Goal: Information Seeking & Learning: Learn about a topic

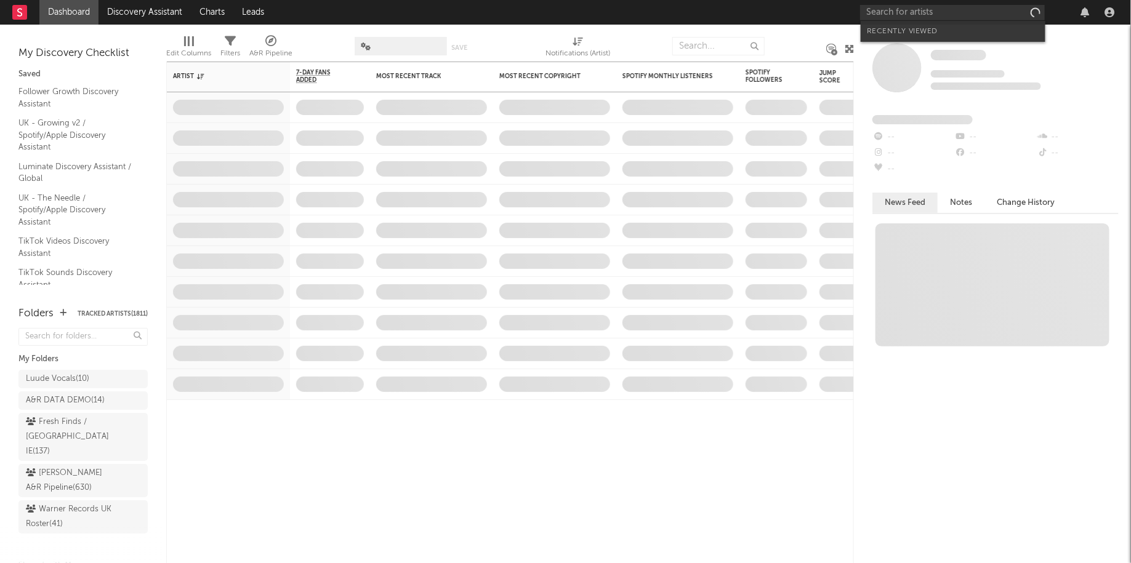
click at [973, 18] on input "text" at bounding box center [952, 12] width 185 height 15
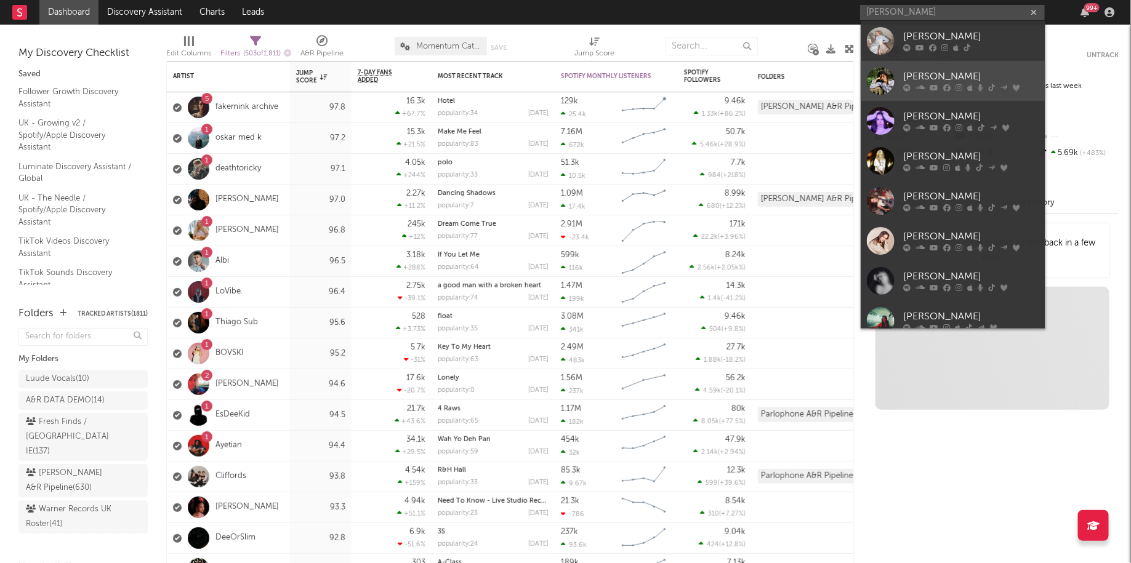
type input "[PERSON_NAME]"
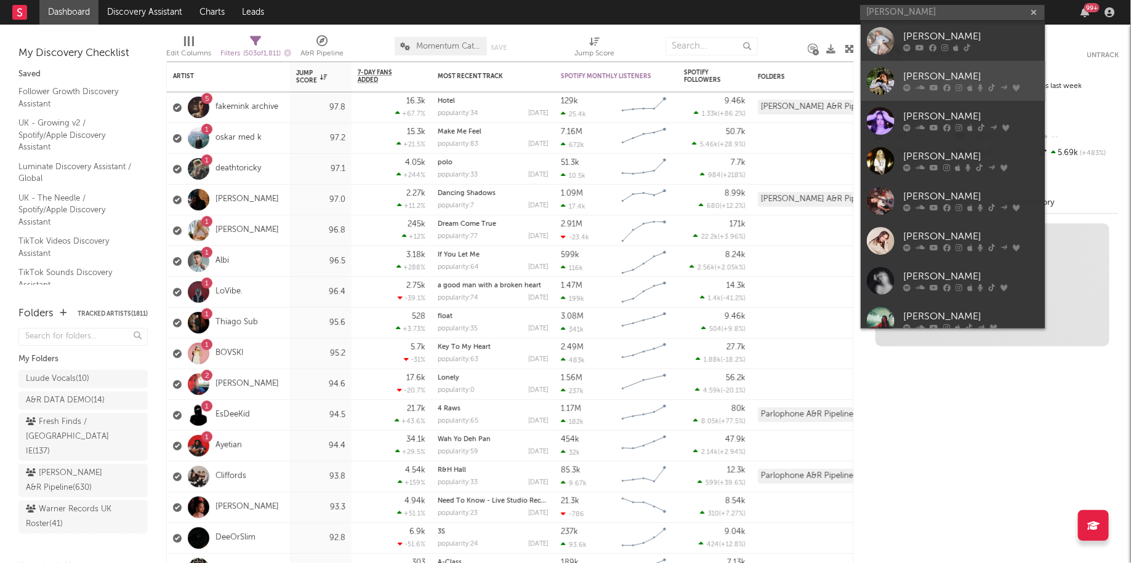
click at [952, 69] on link "[PERSON_NAME]" at bounding box center [953, 81] width 185 height 40
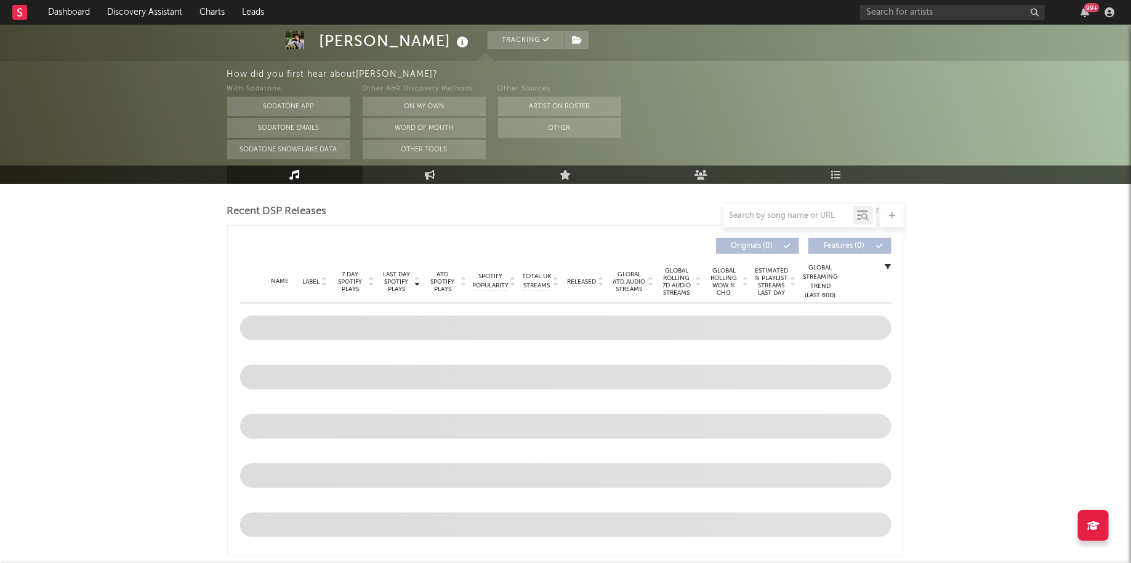
select select "6m"
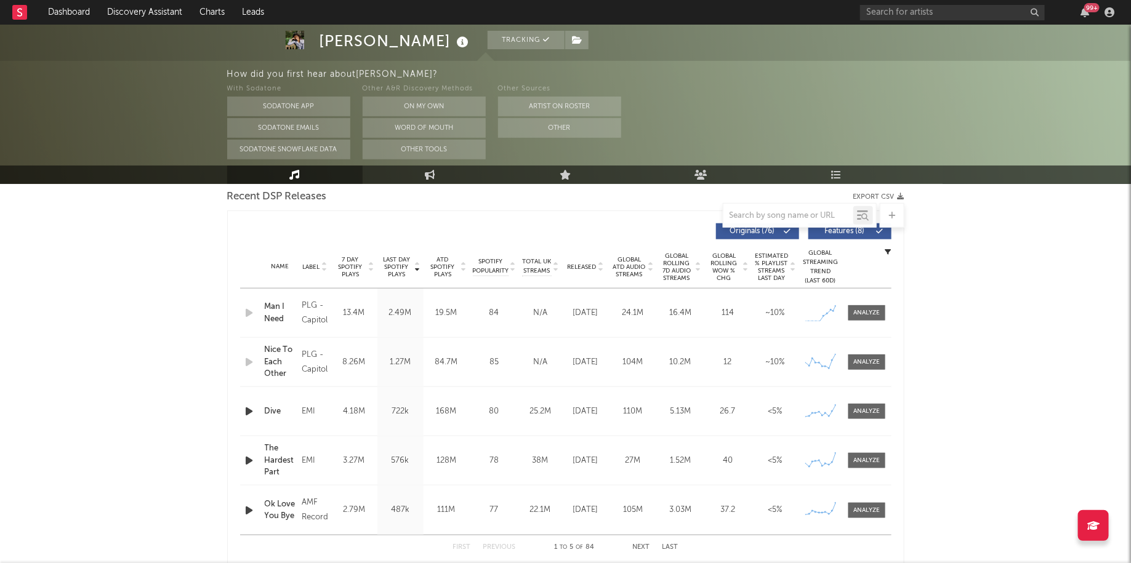
scroll to position [611, 0]
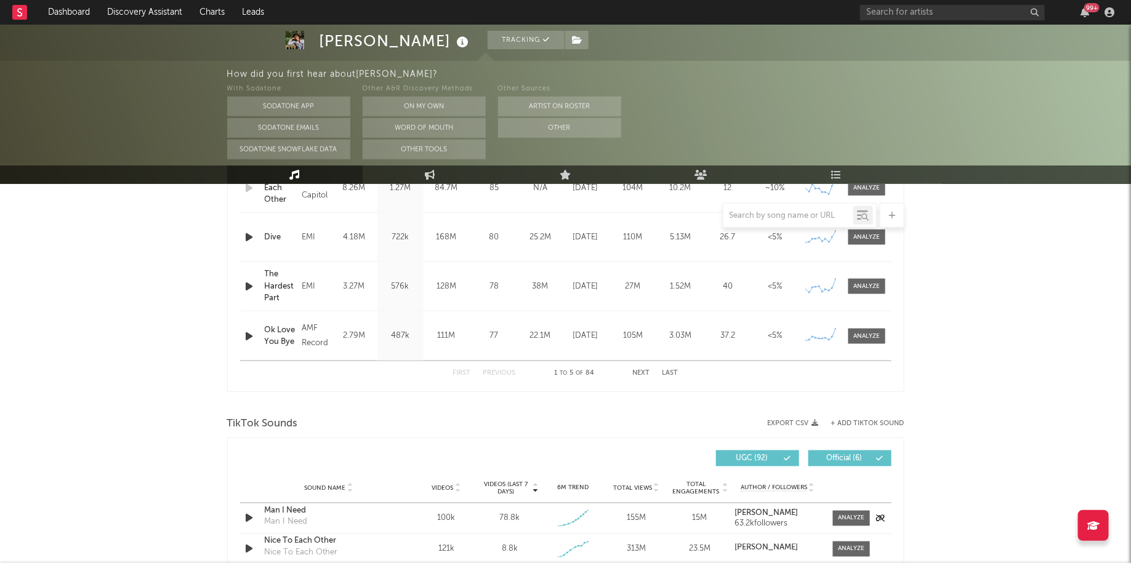
click at [837, 528] on div "Sound Name Man I Need Man I Need Videos 100k Videos (last 7 days) 78.8k Weekly …" at bounding box center [565, 519] width 651 height 30
click at [846, 515] on div at bounding box center [851, 518] width 26 height 9
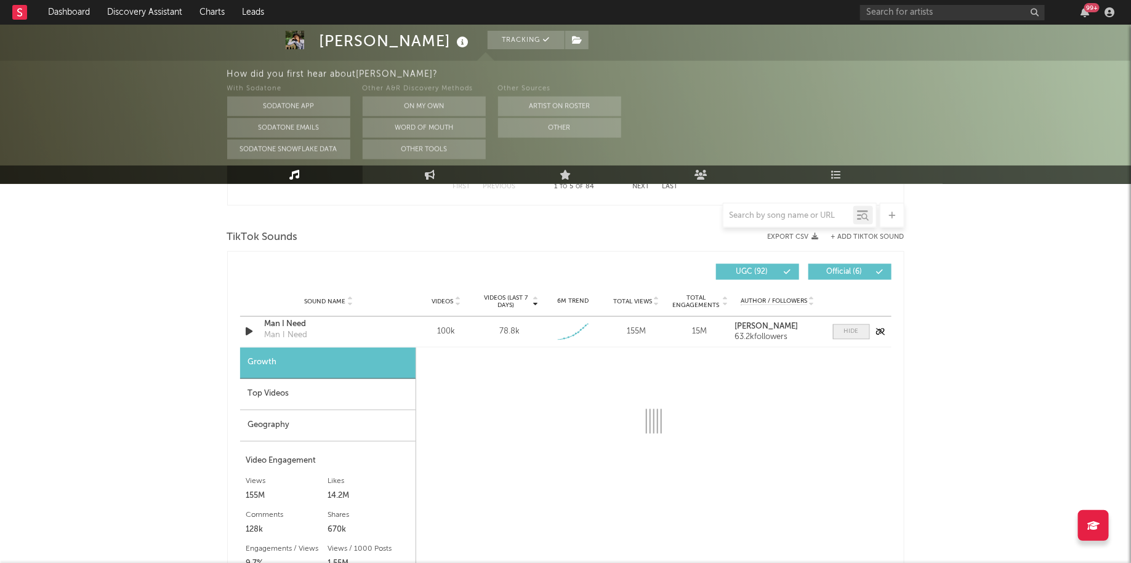
select select "1w"
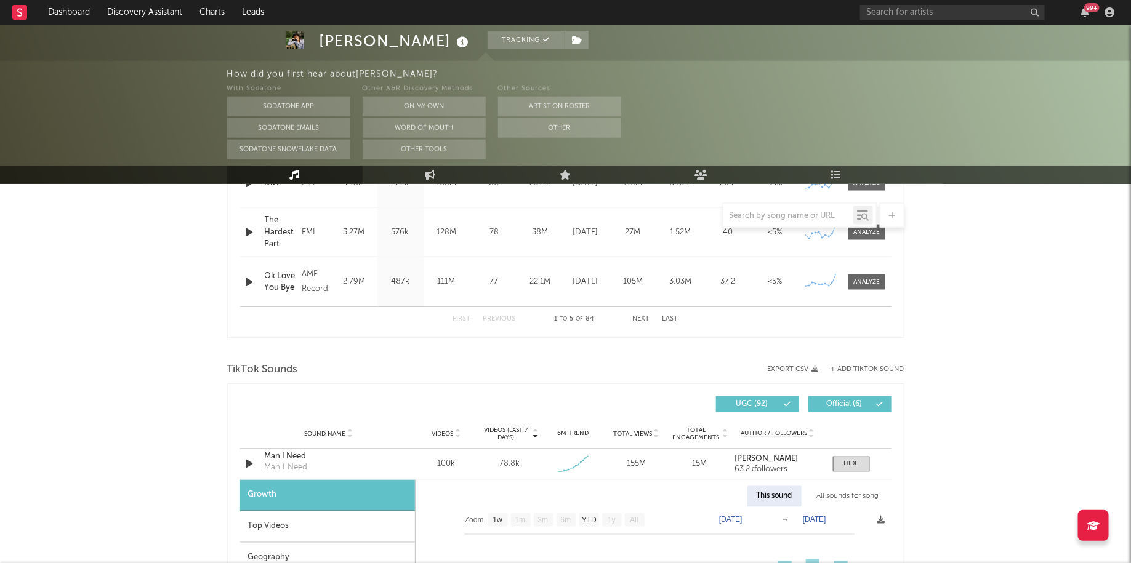
click at [848, 457] on span at bounding box center [851, 464] width 37 height 15
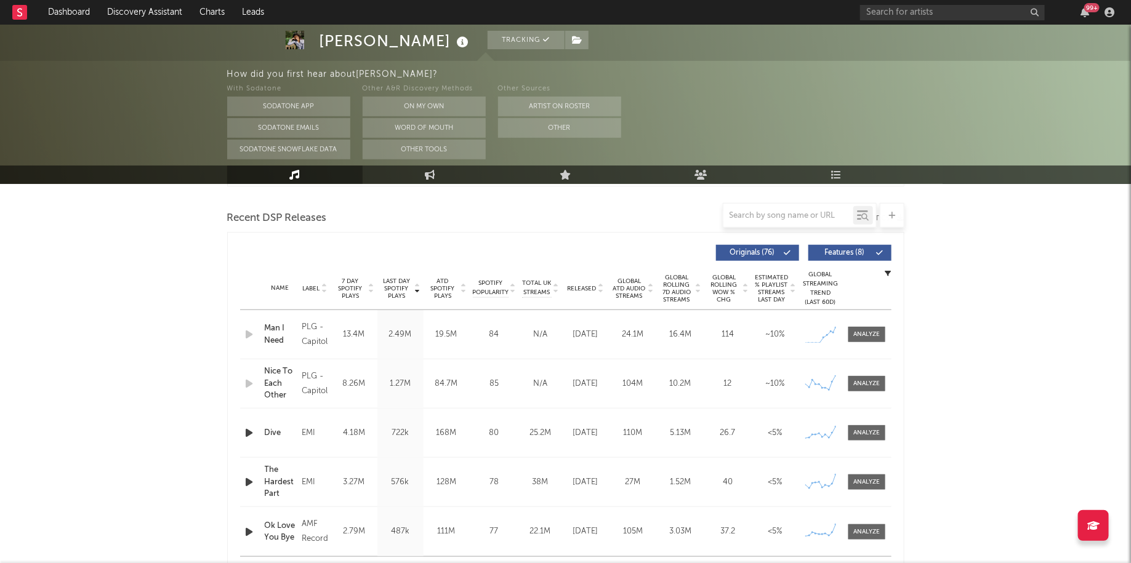
scroll to position [413, 0]
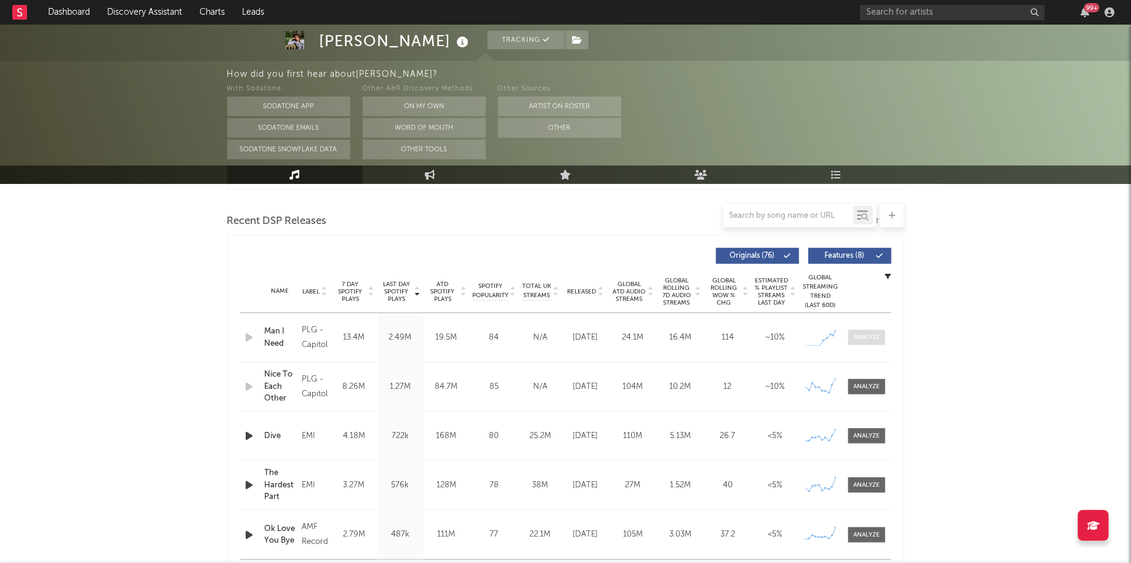
click at [877, 334] on div at bounding box center [866, 337] width 26 height 9
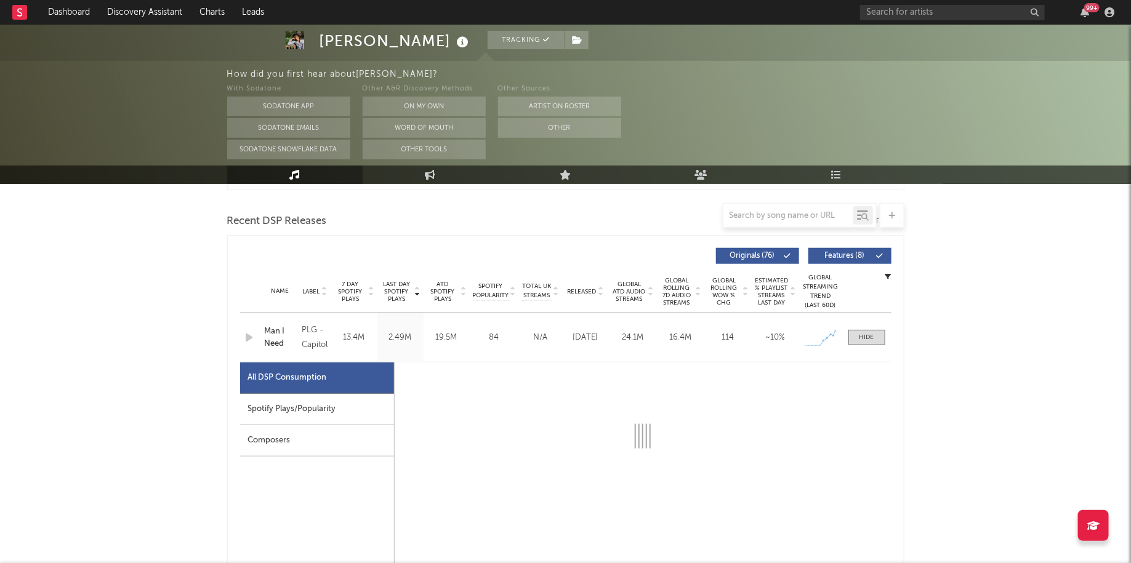
select select "1w"
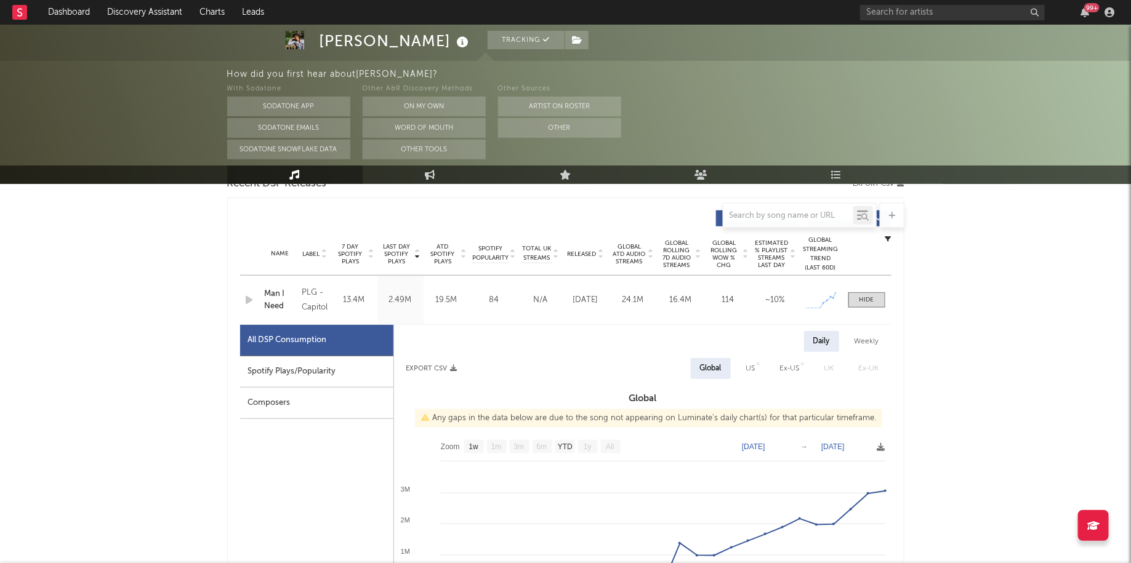
scroll to position [459, 0]
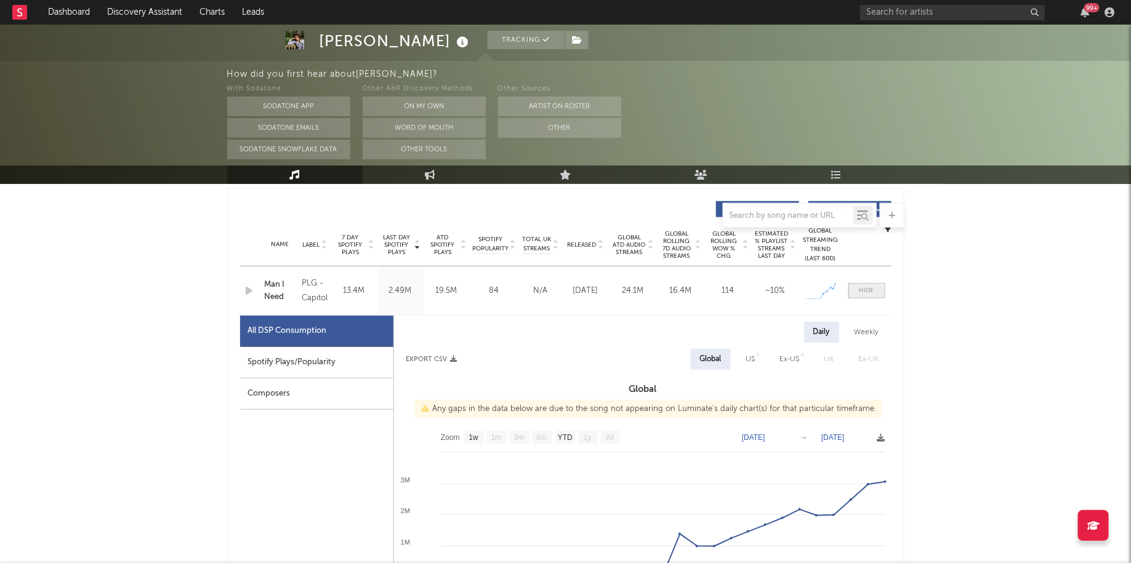
click at [878, 291] on span at bounding box center [866, 290] width 37 height 15
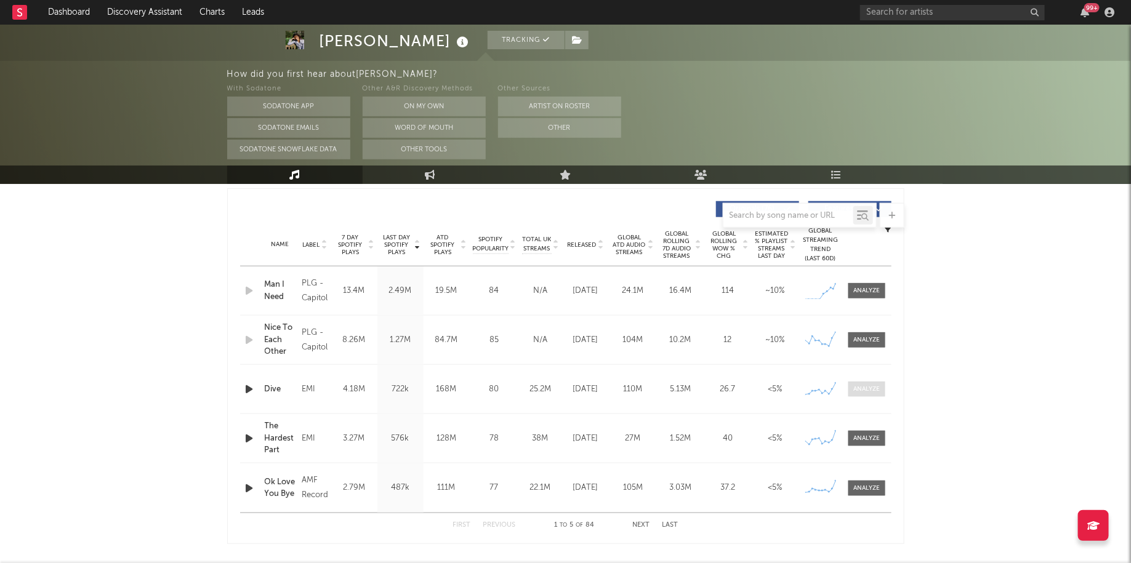
click at [877, 391] on div at bounding box center [866, 389] width 26 height 9
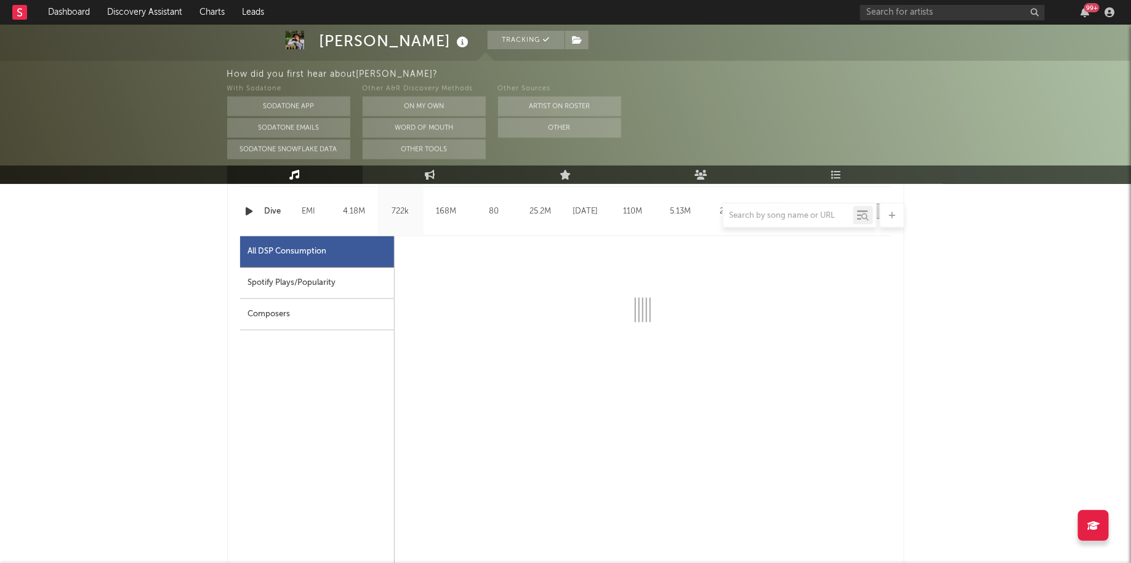
scroll to position [657, 0]
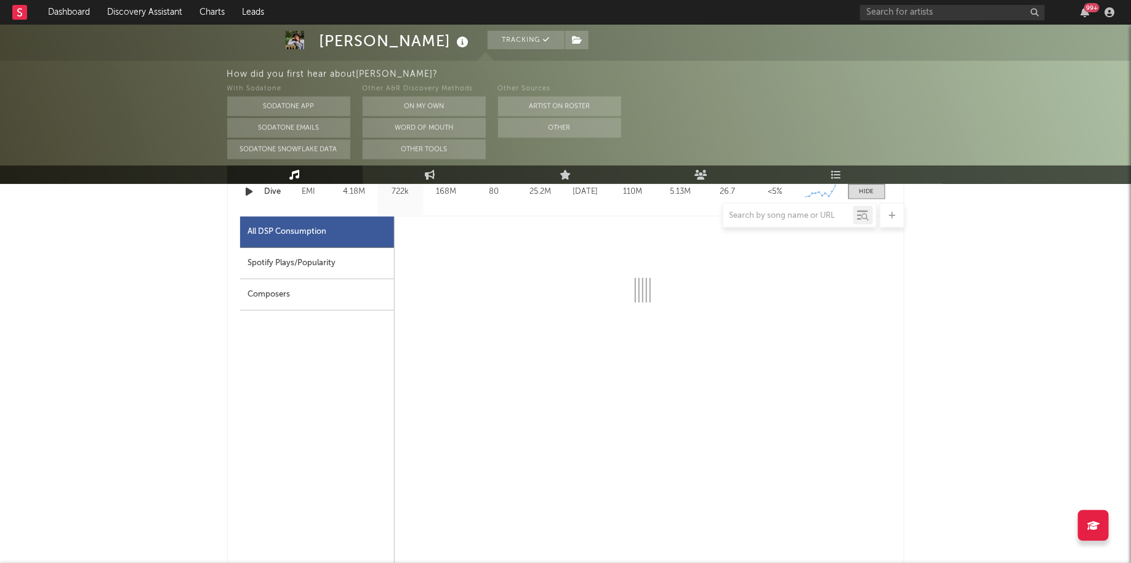
select select "6m"
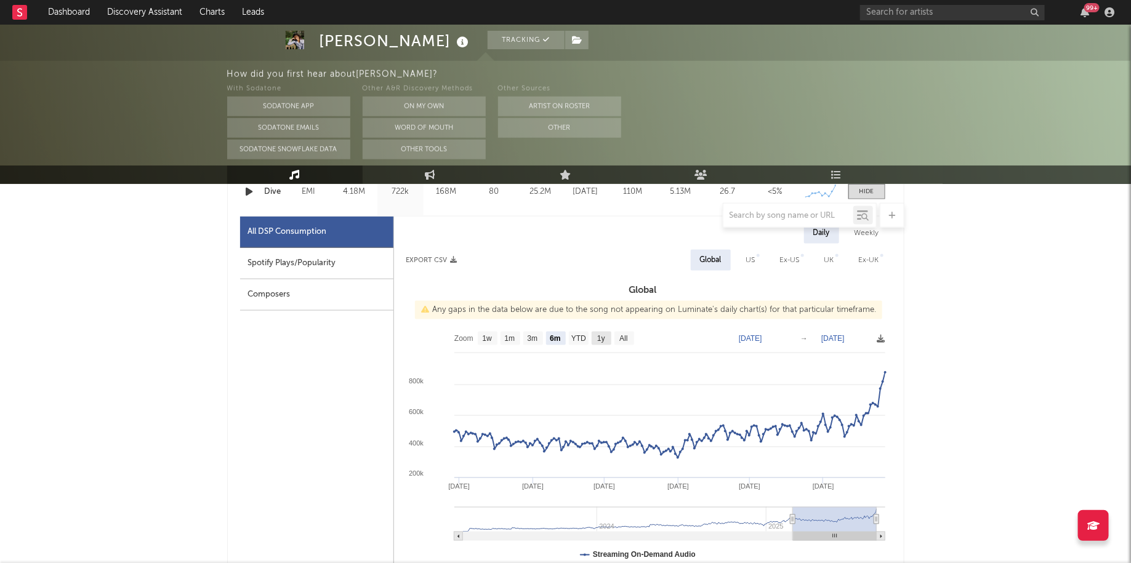
click at [585, 335] on text "YTD" at bounding box center [578, 339] width 15 height 9
select select "YTD"
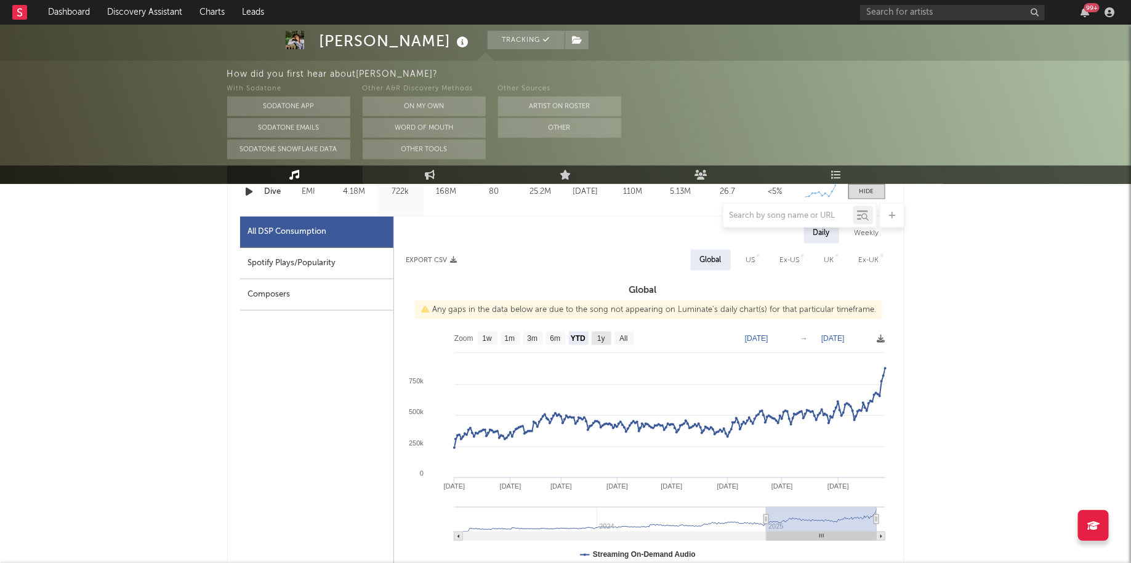
click at [603, 336] on text "1y" at bounding box center [601, 339] width 8 height 9
select select "1y"
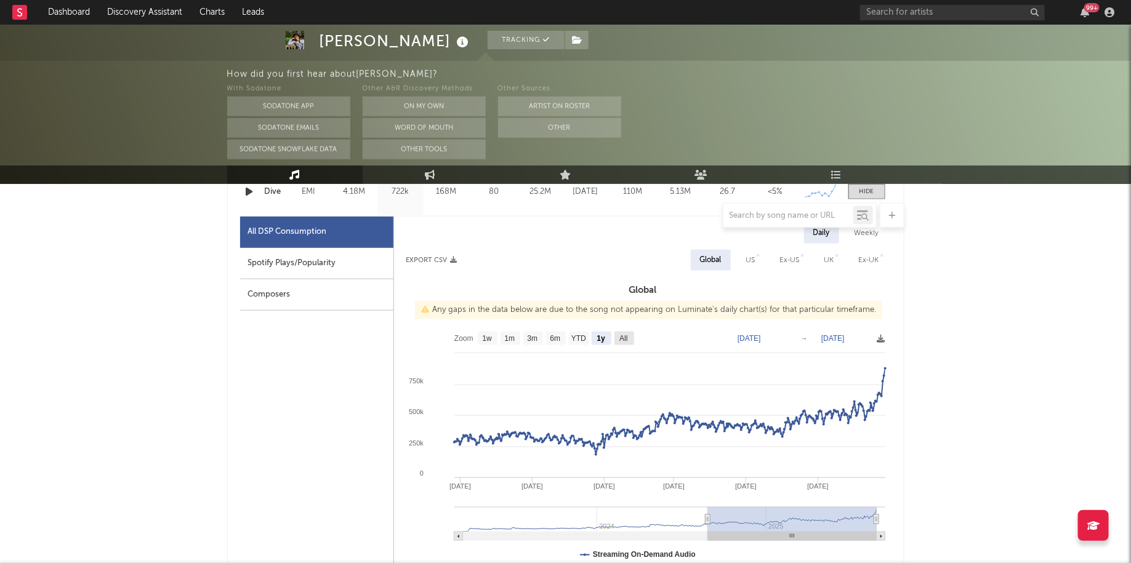
click at [626, 340] on text "All" at bounding box center [623, 339] width 8 height 9
select select "All"
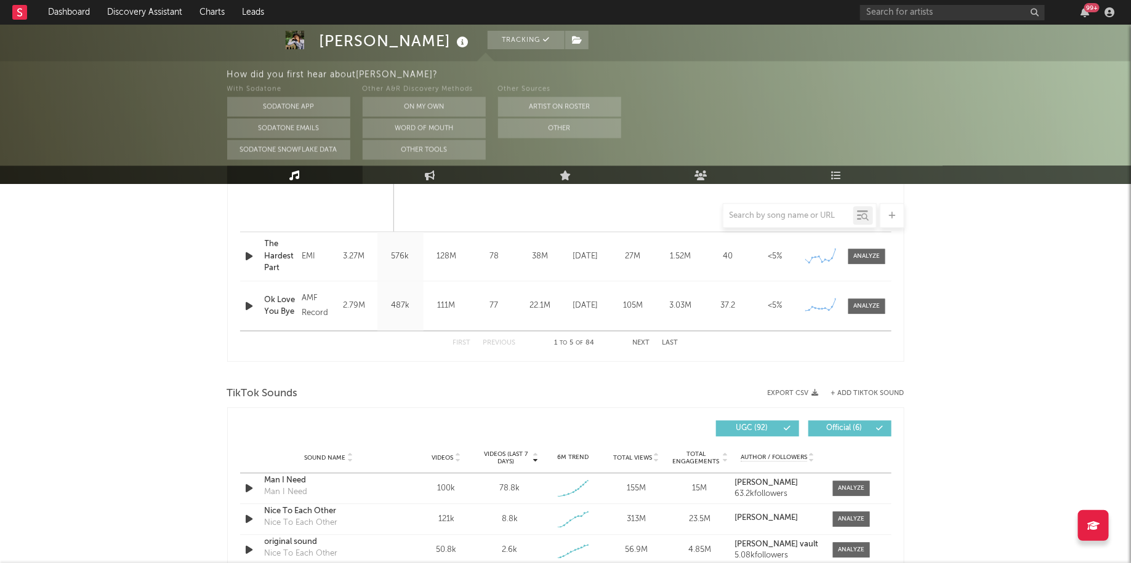
scroll to position [1228, 0]
click at [860, 252] on div at bounding box center [866, 255] width 26 height 9
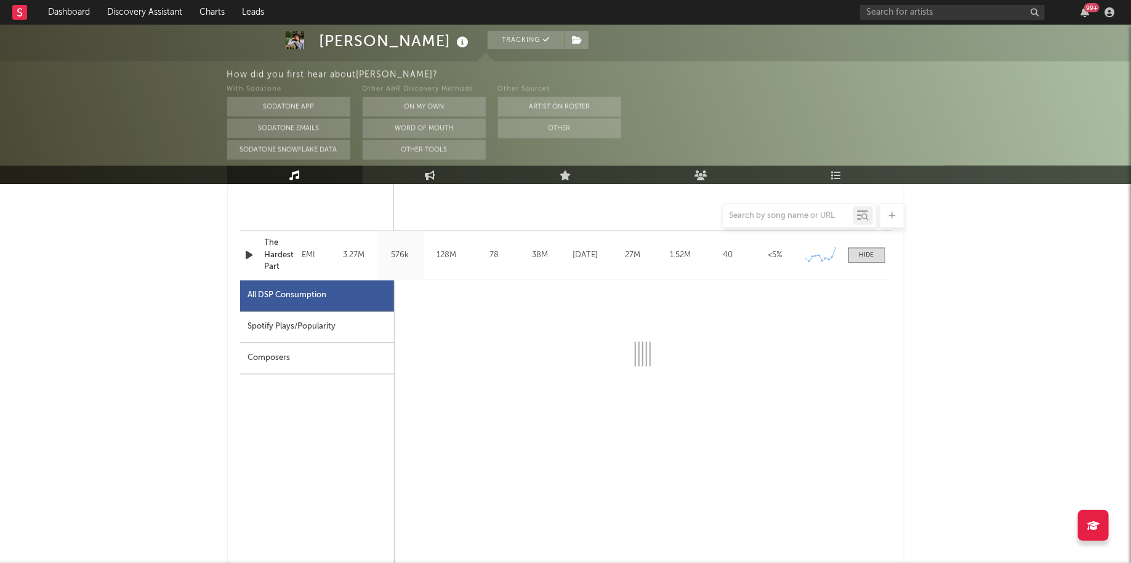
select select "6m"
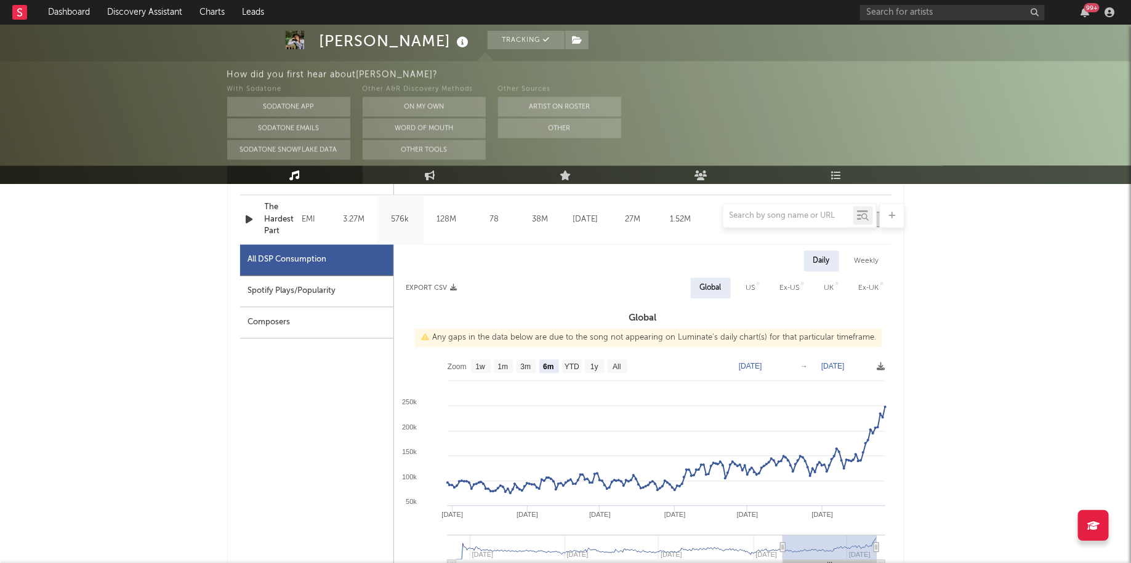
scroll to position [1266, 0]
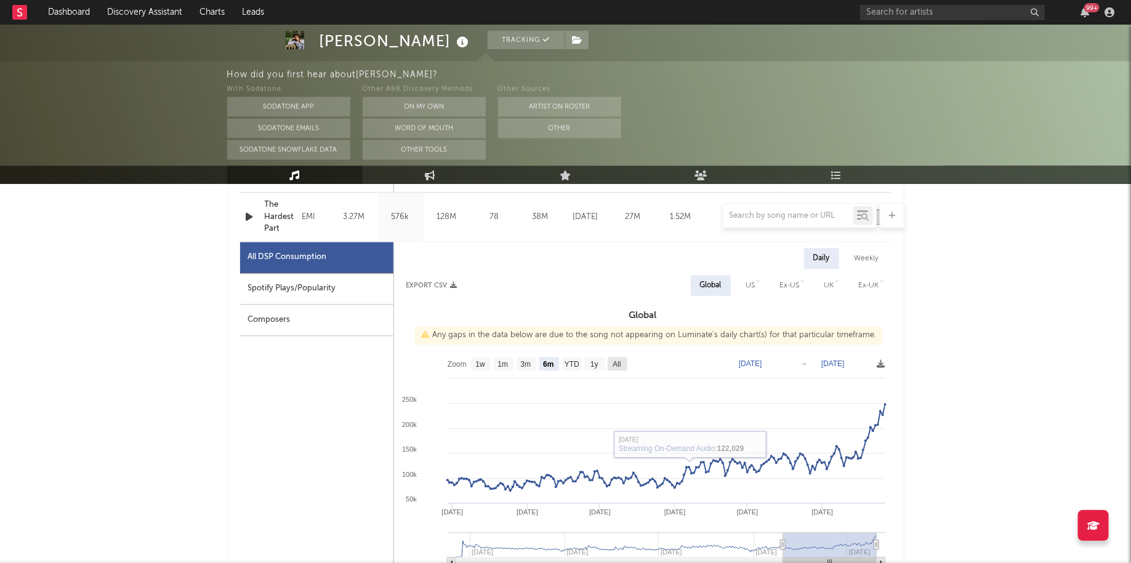
click at [619, 362] on text "All" at bounding box center [617, 364] width 8 height 9
select select "All"
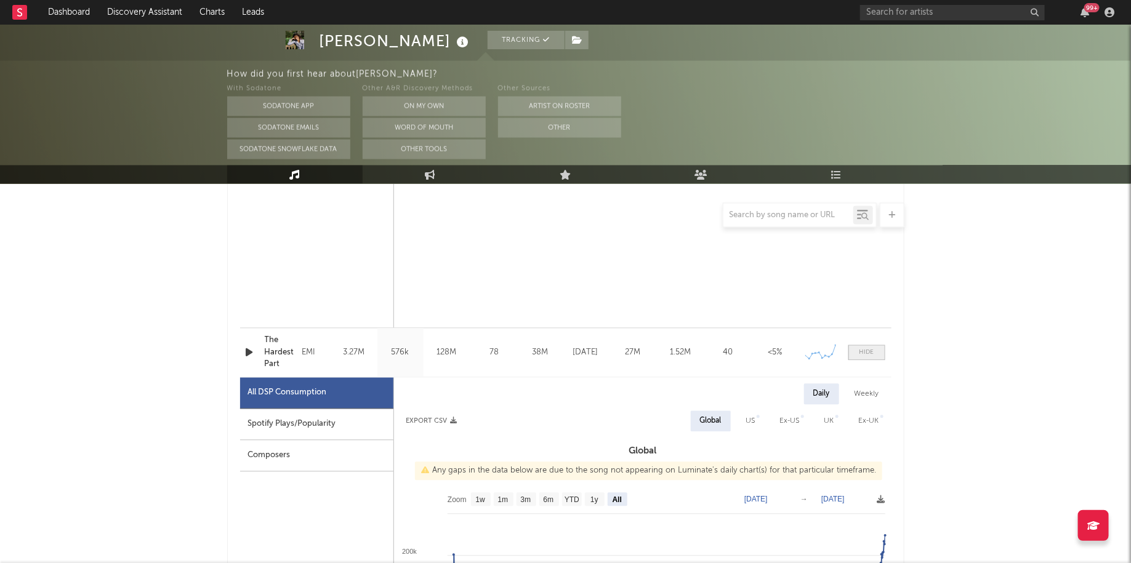
click at [855, 353] on span at bounding box center [866, 352] width 37 height 15
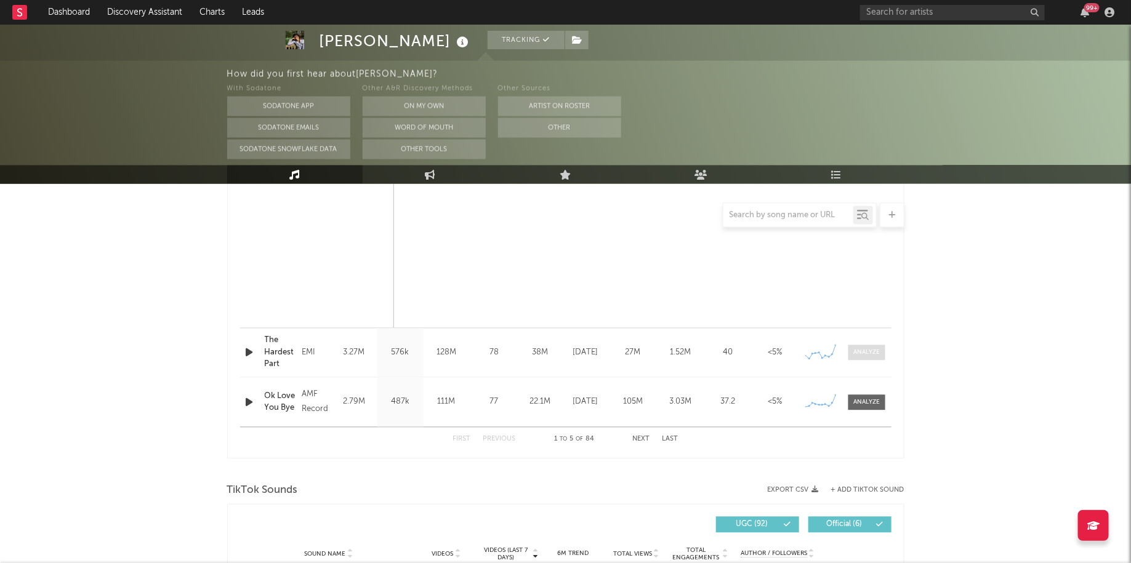
scroll to position [1159, 0]
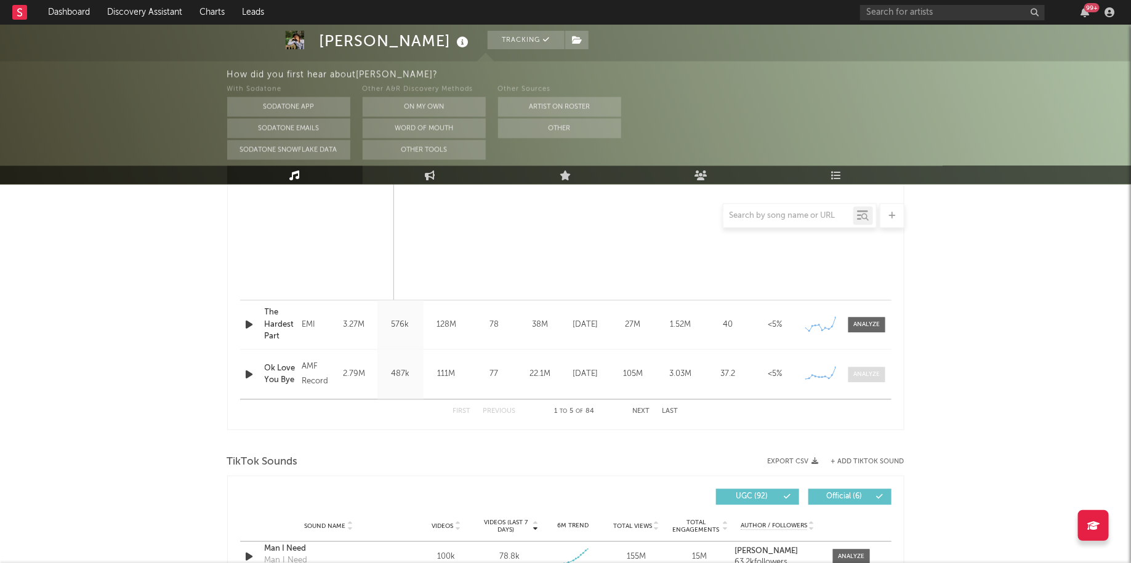
click at [863, 375] on div at bounding box center [866, 374] width 26 height 9
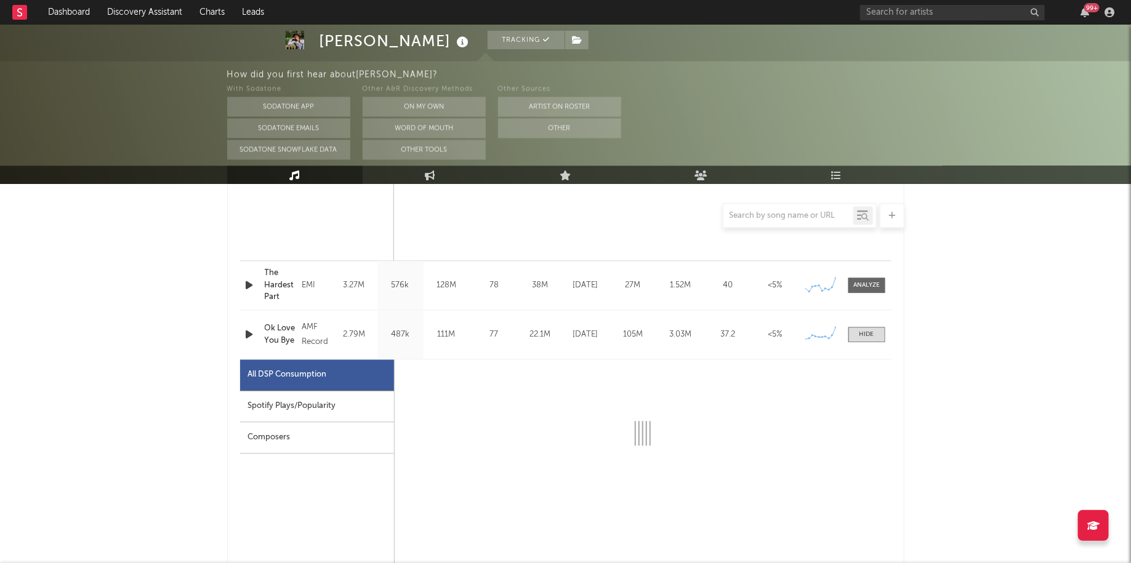
scroll to position [1256, 0]
select select "6m"
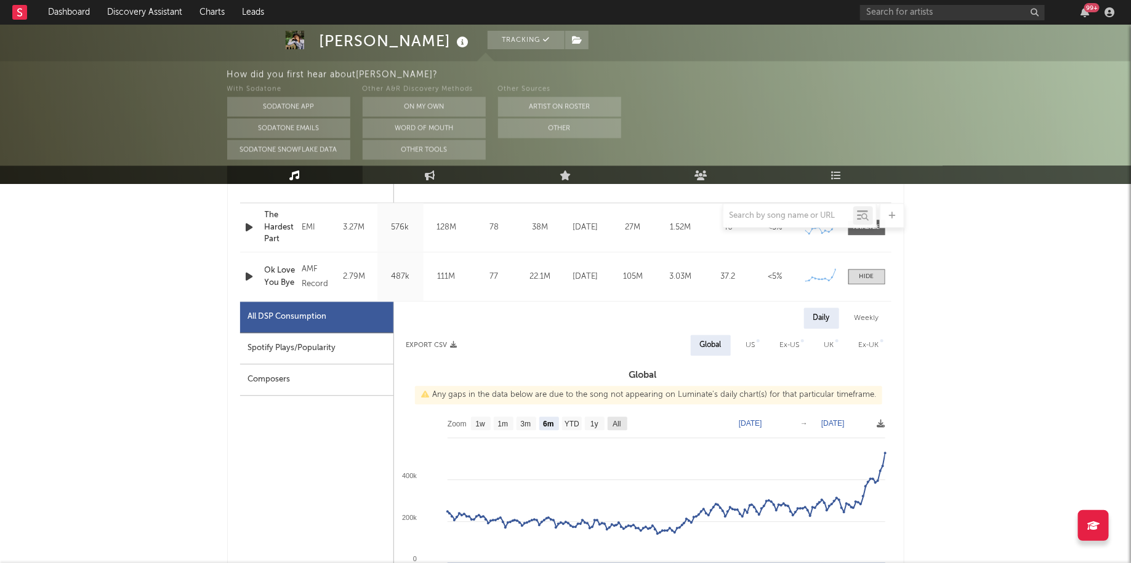
click at [617, 424] on text "All" at bounding box center [617, 424] width 8 height 9
select select "All"
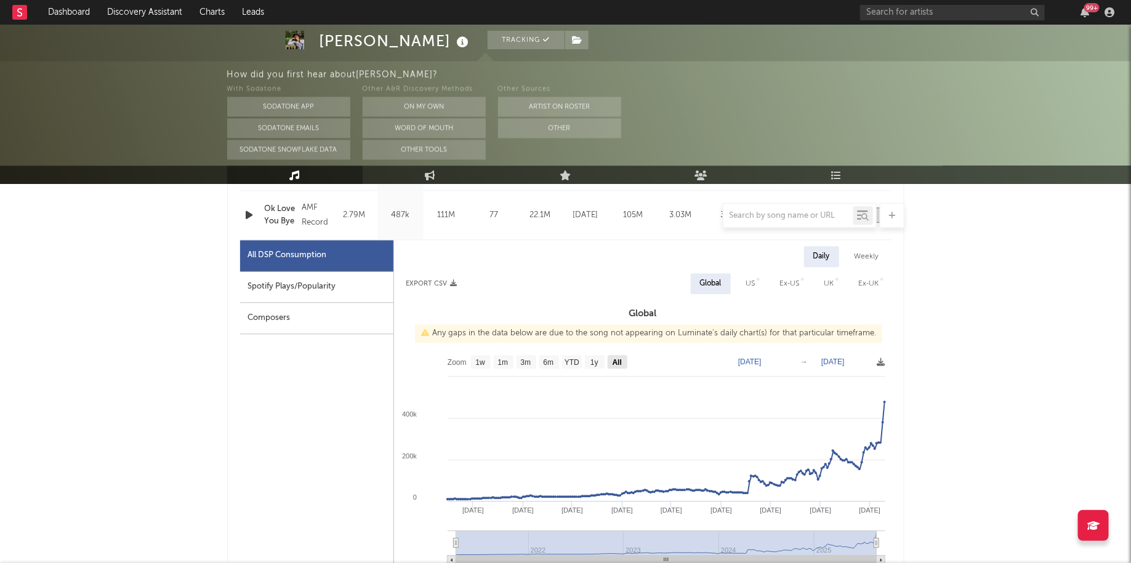
scroll to position [1347, 0]
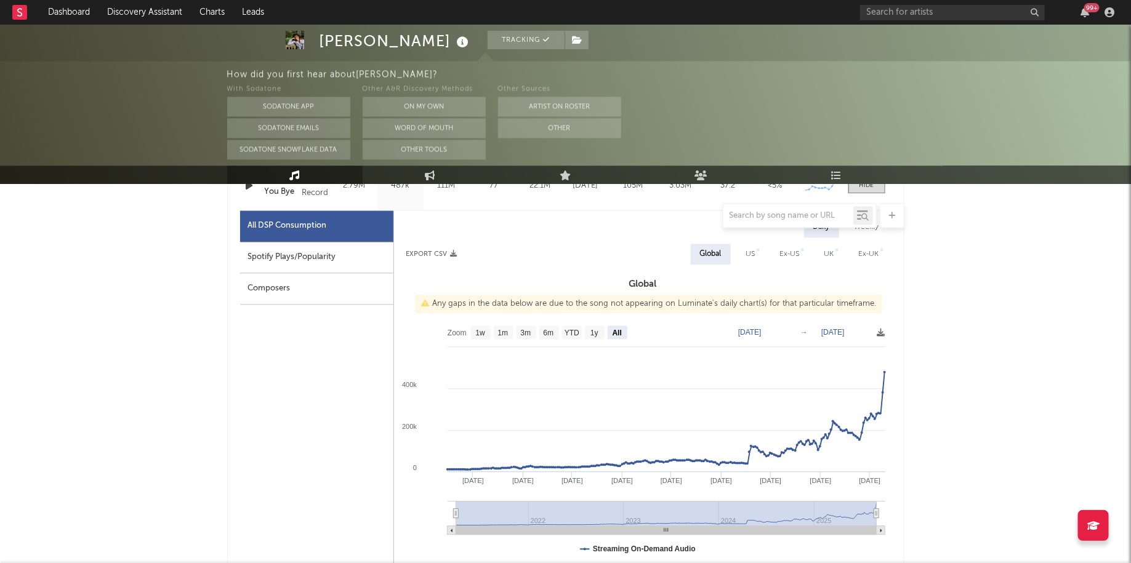
drag, startPoint x: 456, startPoint y: 506, endPoint x: 421, endPoint y: 506, distance: 35.1
click at [421, 506] on icon "Created with Highcharts 10.3.3 [DATE] '[DATE] [DATE] '[DATE] [DATE] '[DATE] [DA…" at bounding box center [642, 443] width 497 height 246
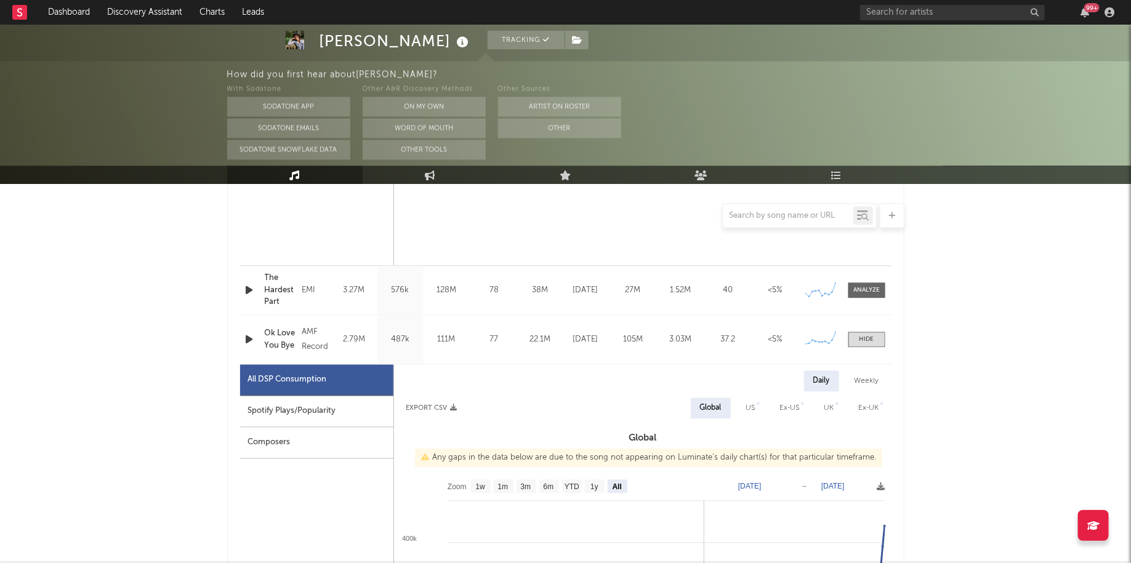
scroll to position [1142, 0]
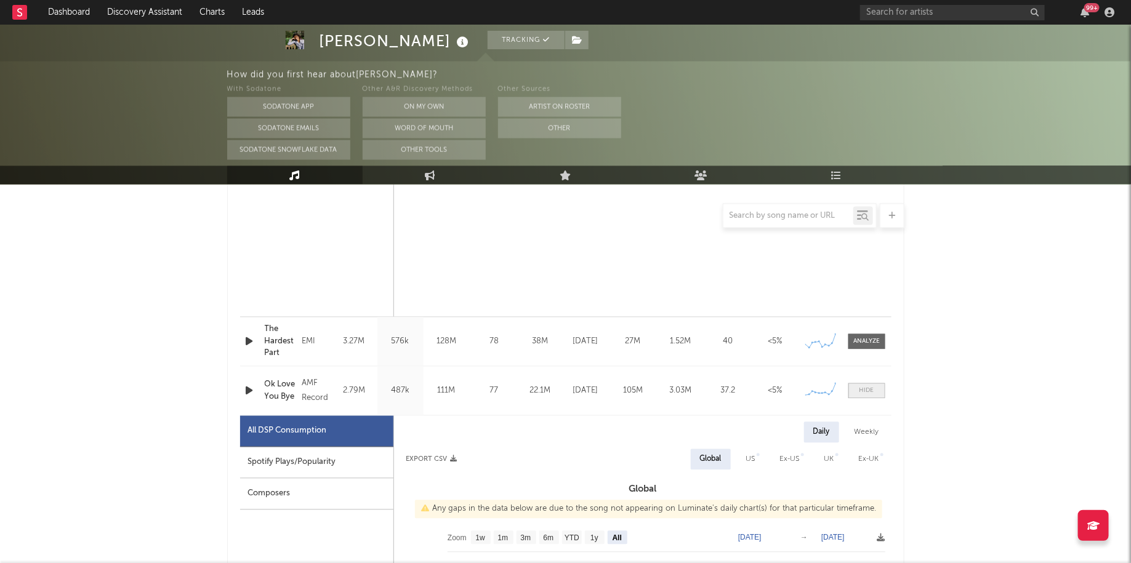
click at [877, 396] on span at bounding box center [866, 390] width 37 height 15
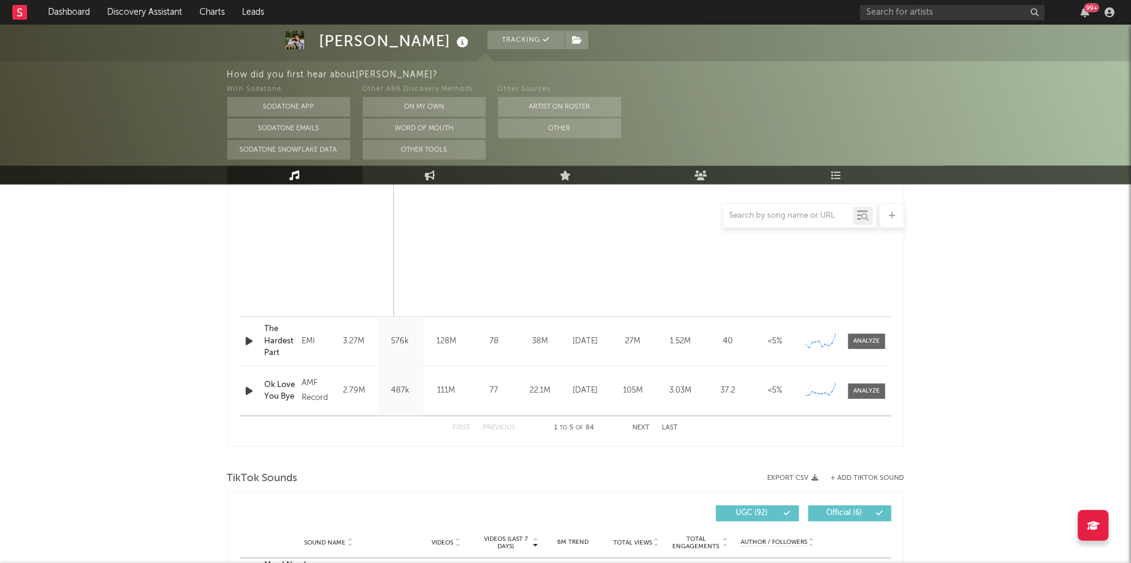
click at [645, 428] on button "Next" at bounding box center [641, 428] width 17 height 7
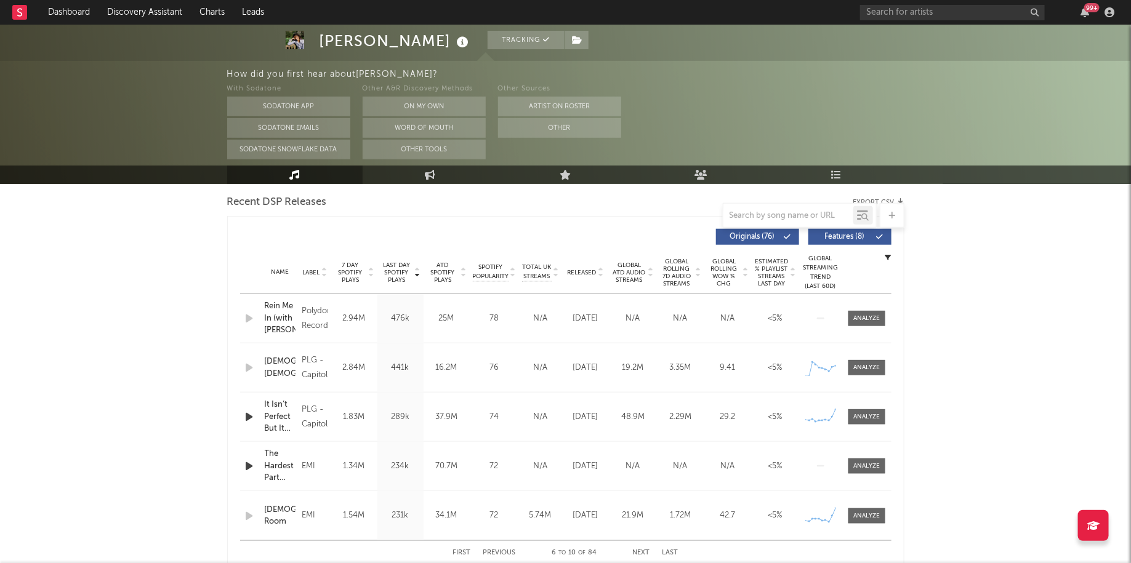
scroll to position [413, 0]
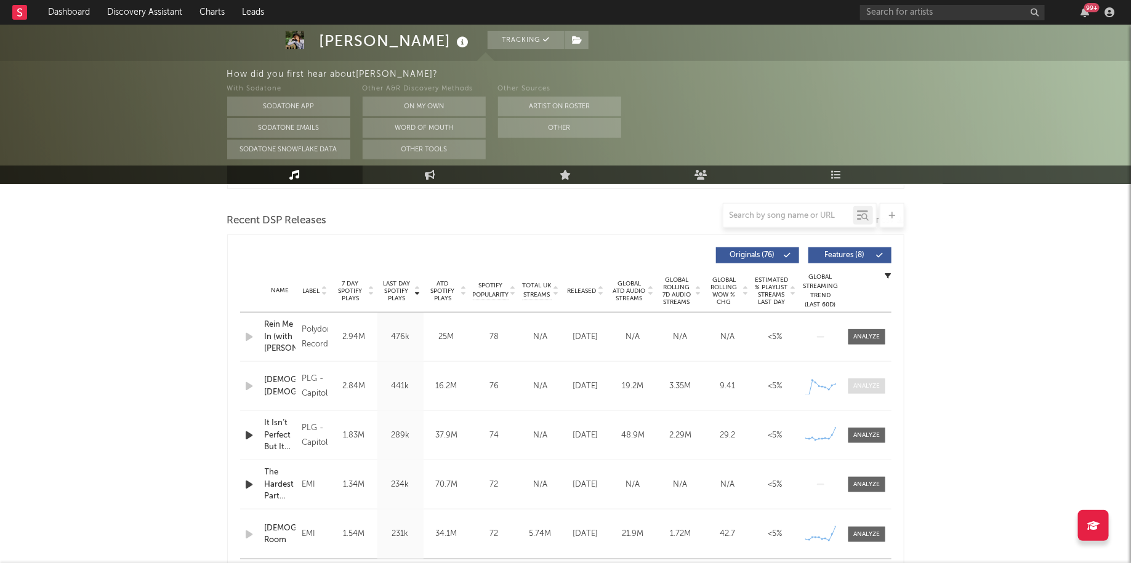
click at [862, 387] on div at bounding box center [866, 386] width 26 height 9
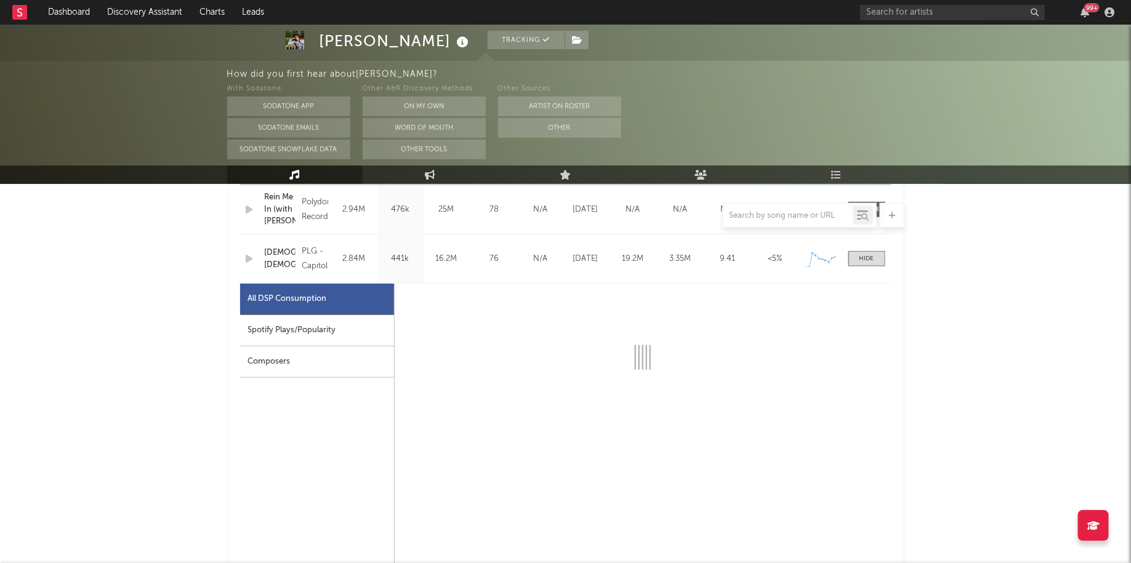
select select "1w"
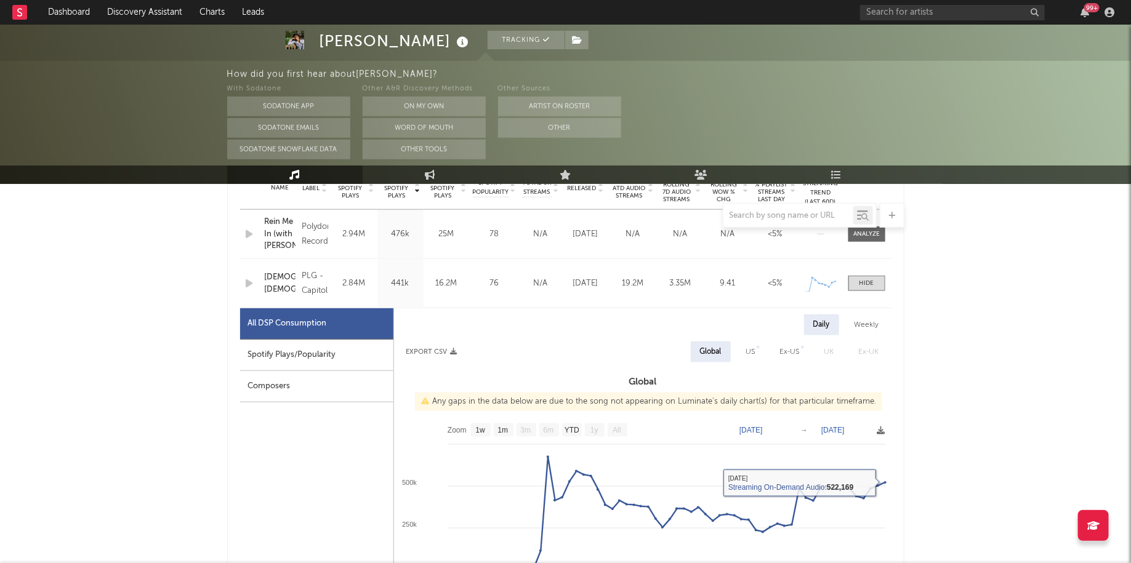
scroll to position [507, 0]
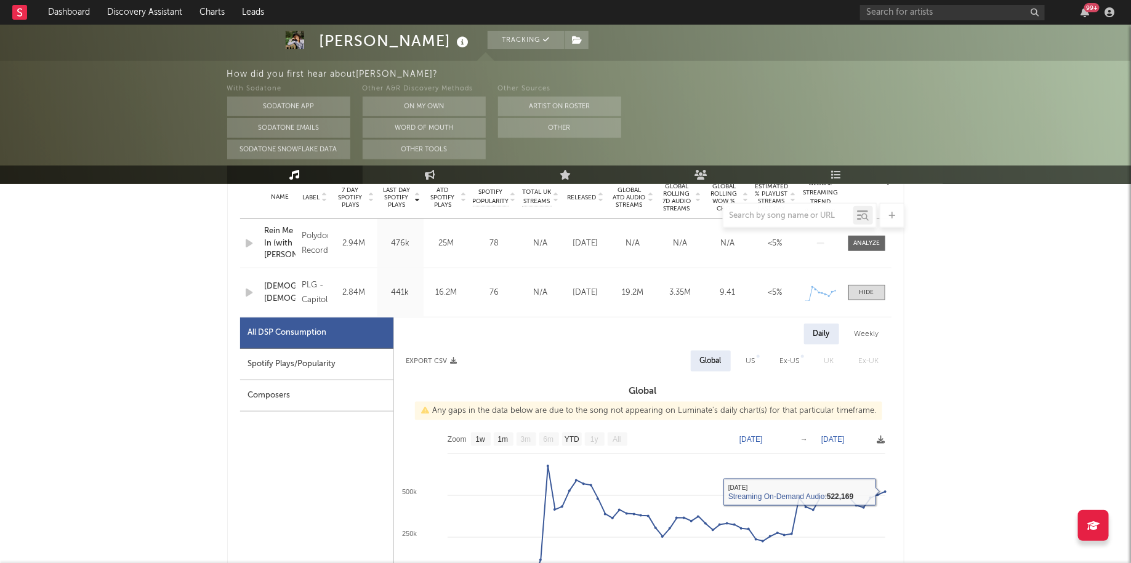
click at [872, 276] on div "Name [DEMOGRAPHIC_DATA] [DEMOGRAPHIC_DATA] Copyright © 2025 Universal Music Ope…" at bounding box center [565, 292] width 651 height 49
click at [872, 294] on div at bounding box center [866, 292] width 15 height 9
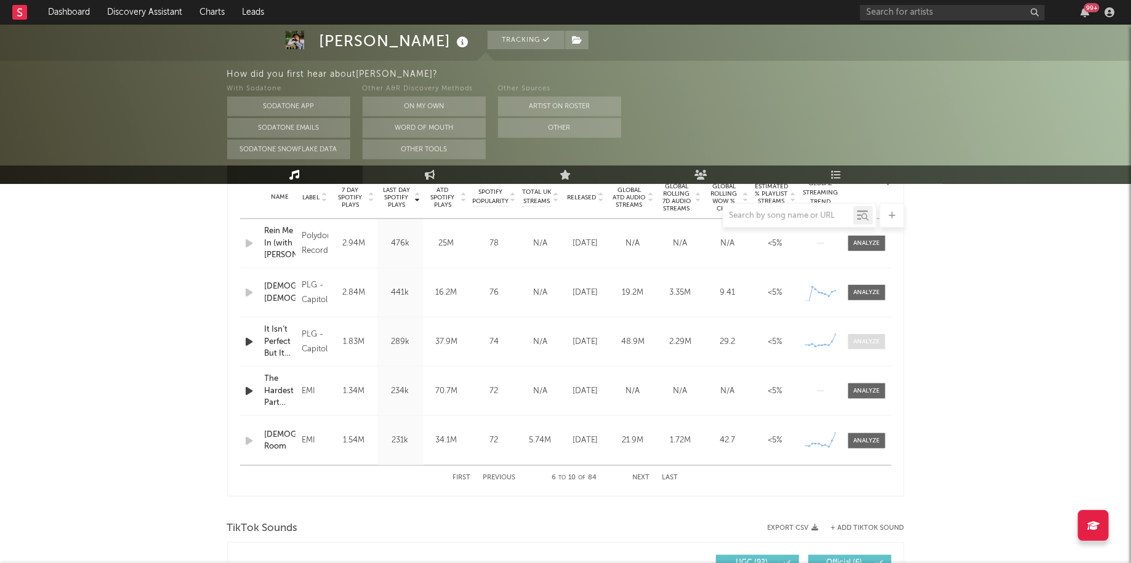
click at [875, 343] on div at bounding box center [866, 341] width 26 height 9
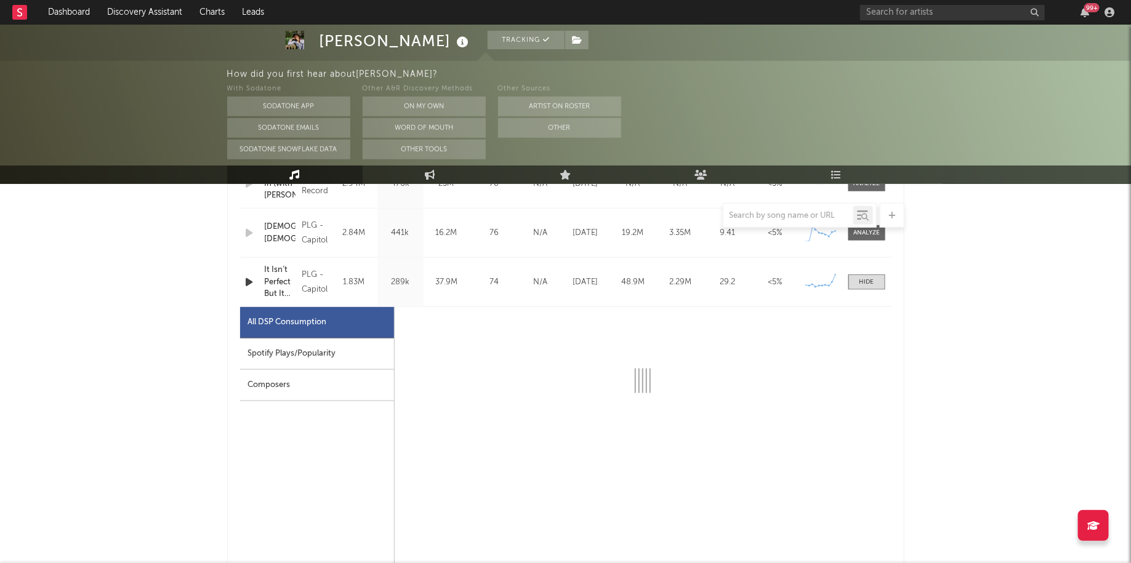
scroll to position [581, 0]
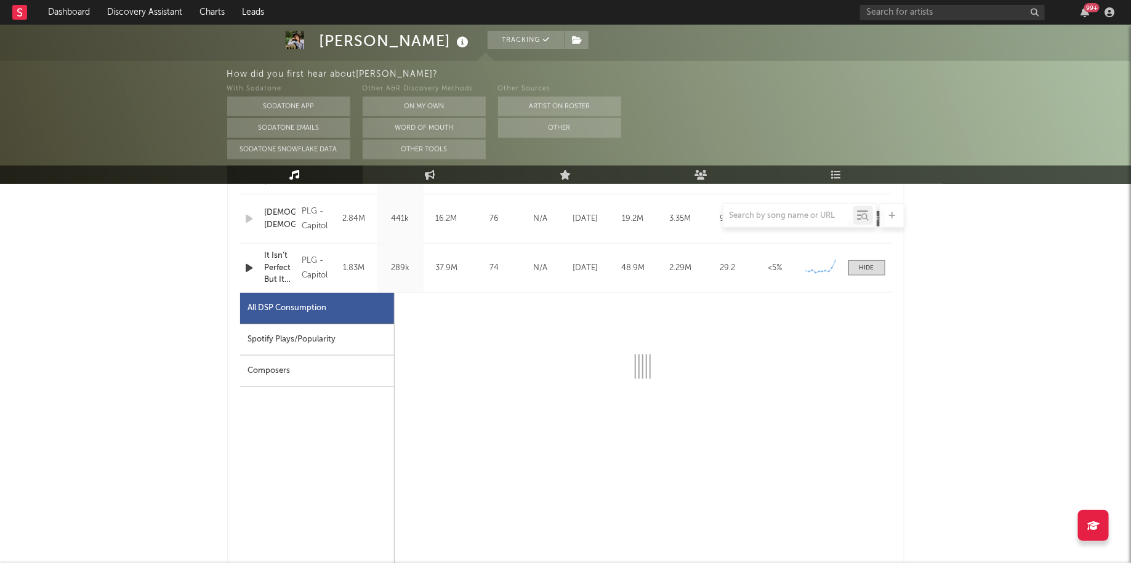
select select "6m"
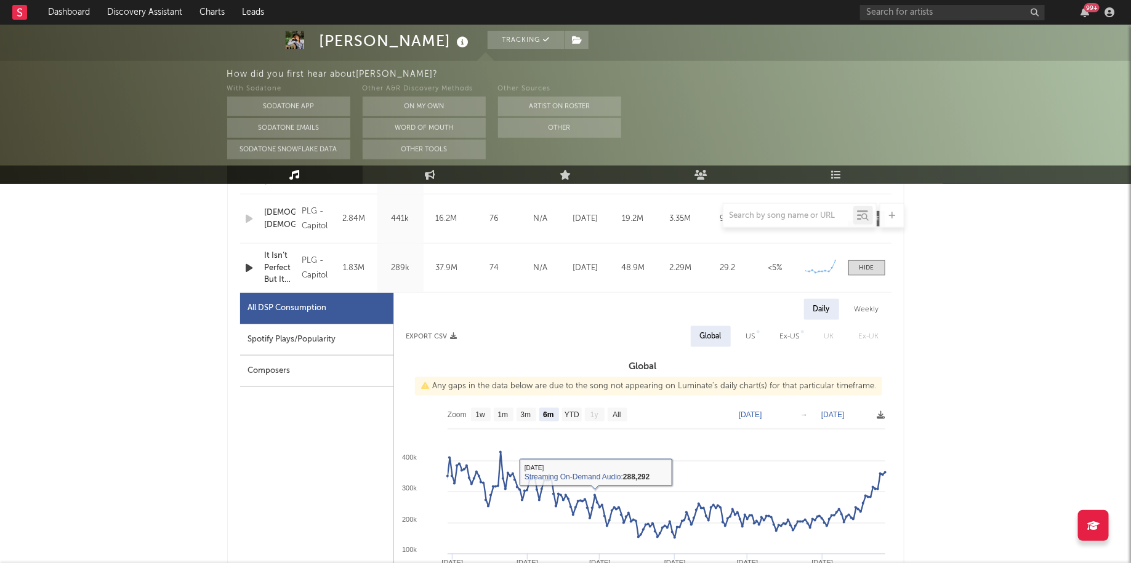
click at [622, 421] on rect at bounding box center [642, 525] width 497 height 246
click at [621, 408] on rect at bounding box center [618, 415] width 20 height 14
select select "All"
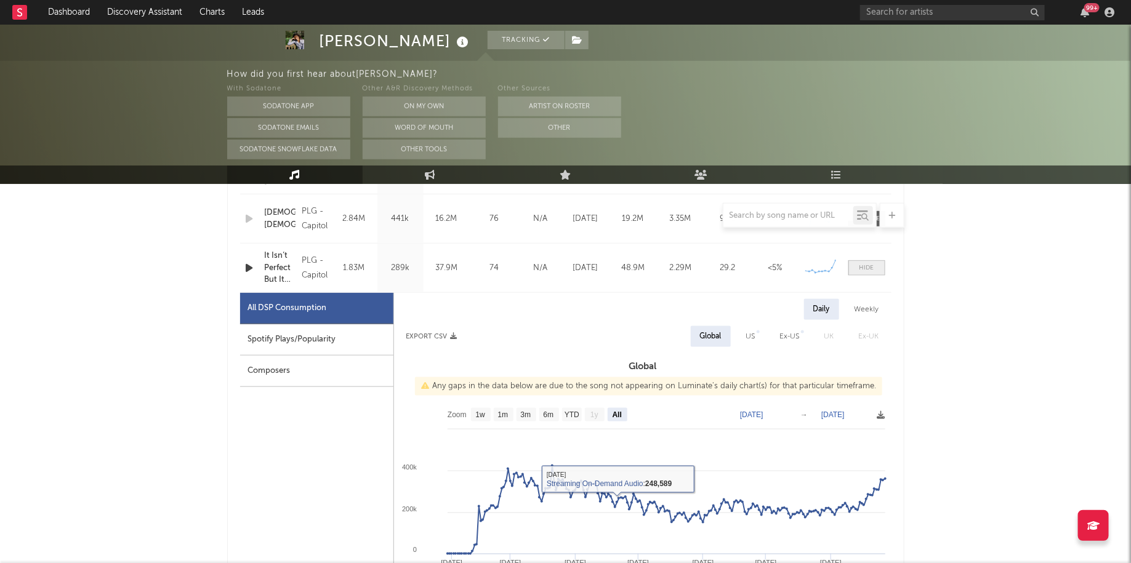
click at [877, 268] on span at bounding box center [866, 267] width 37 height 15
